Goal: Task Accomplishment & Management: Manage account settings

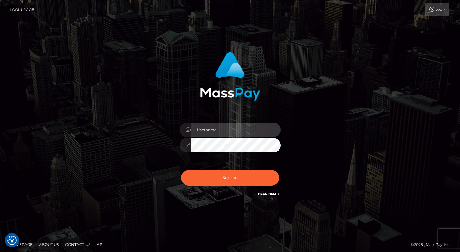
click at [216, 133] on input "text" at bounding box center [236, 130] width 90 height 14
click at [241, 131] on input "text" at bounding box center [236, 130] width 90 height 14
type input "Alweng.megabonanza"
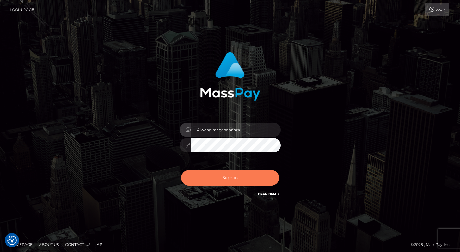
click at [241, 182] on button "Sign in" at bounding box center [230, 177] width 98 height 15
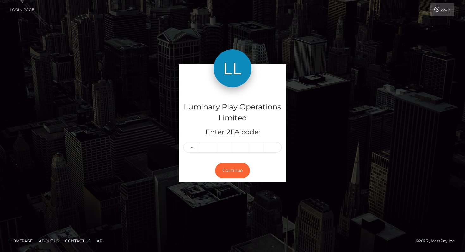
type input "6"
type input "4"
type input "8"
type input "7"
type input "0"
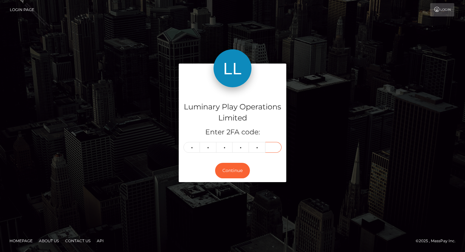
type input "8"
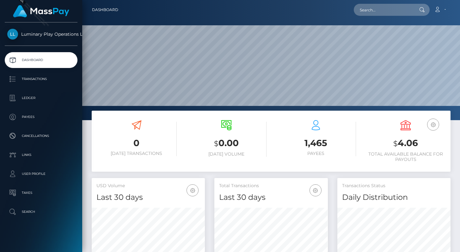
scroll to position [112, 113]
